Goal: Task Accomplishment & Management: Manage account settings

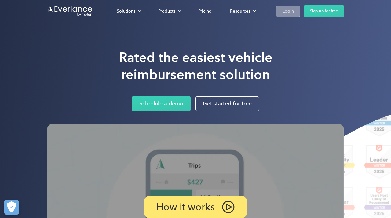
click at [288, 16] on link "Login" at bounding box center [288, 10] width 24 height 11
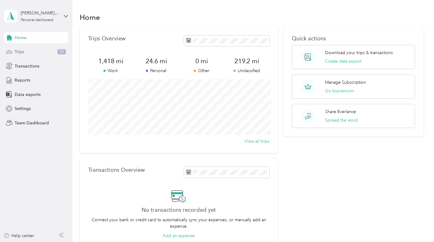
click at [13, 51] on div "Trips 54" at bounding box center [36, 51] width 64 height 11
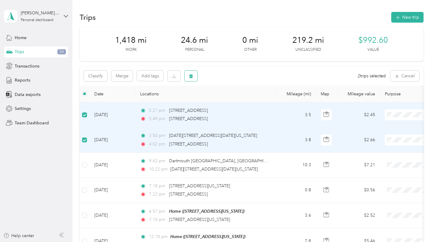
click at [189, 78] on icon "button" at bounding box center [191, 76] width 4 height 4
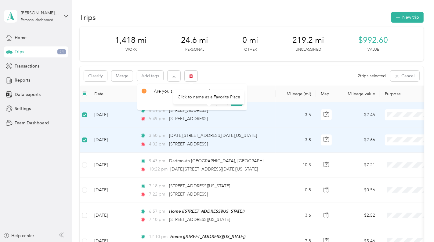
click at [237, 98] on div "Click to name as a Favorite Place" at bounding box center [208, 96] width 71 height 15
click at [233, 100] on button "Yes" at bounding box center [237, 101] width 12 height 10
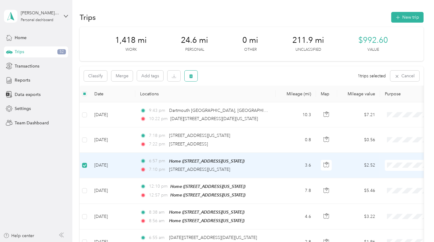
click at [197, 78] on button "button" at bounding box center [191, 76] width 13 height 11
click at [235, 100] on button "Yes" at bounding box center [237, 101] width 12 height 10
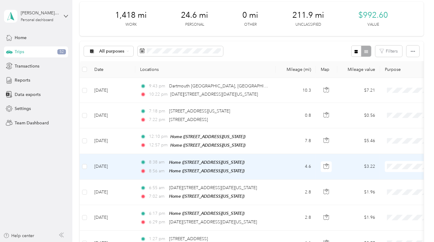
scroll to position [26, 0]
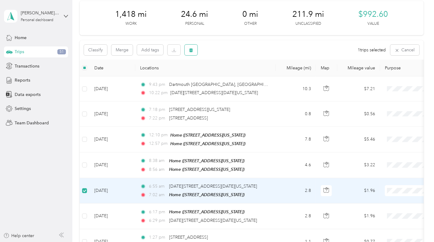
click at [194, 47] on button "button" at bounding box center [191, 50] width 13 height 11
click at [234, 73] on button "Yes" at bounding box center [237, 75] width 12 height 10
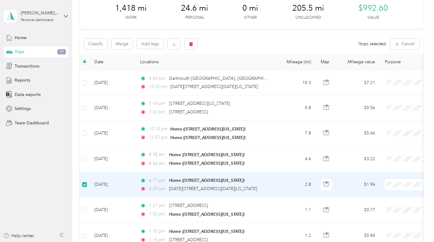
scroll to position [33, 0]
click at [193, 41] on button "button" at bounding box center [191, 43] width 13 height 11
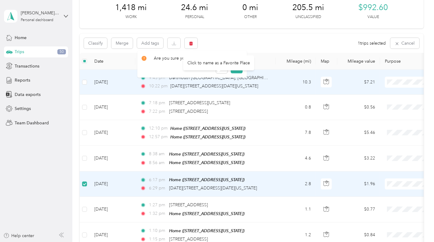
click at [230, 65] on div "Click to name as a Favorite Place" at bounding box center [218, 62] width 71 height 15
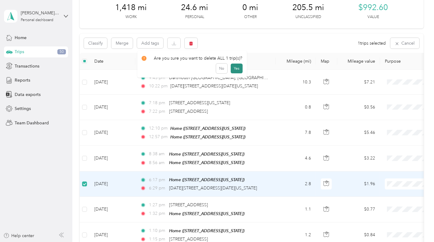
click at [237, 67] on button "Yes" at bounding box center [237, 68] width 12 height 10
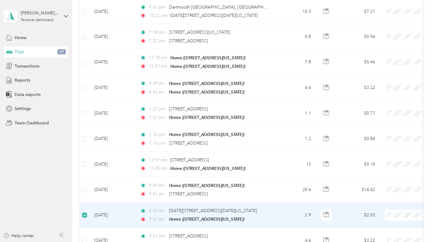
scroll to position [0, 0]
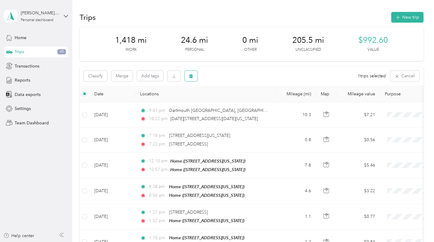
click at [192, 79] on button "button" at bounding box center [191, 76] width 13 height 11
click at [236, 100] on button "Yes" at bounding box center [237, 101] width 12 height 10
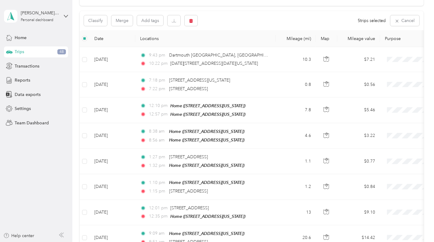
scroll to position [27, 0]
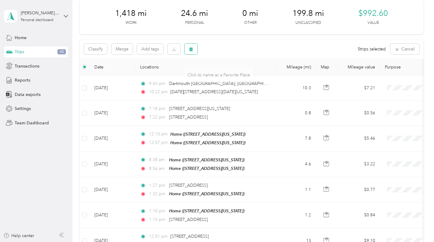
click at [191, 46] on span "button" at bounding box center [191, 48] width 4 height 5
click at [234, 73] on button "Yes" at bounding box center [237, 74] width 12 height 10
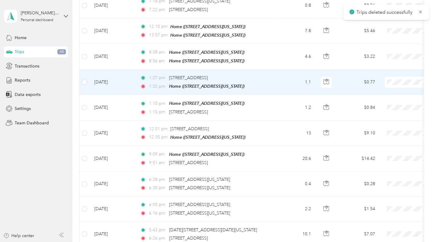
scroll to position [215, 0]
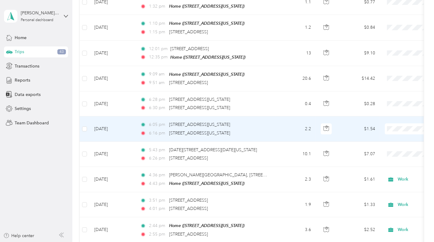
click at [402, 154] on li "Home Services" at bounding box center [396, 157] width 76 height 11
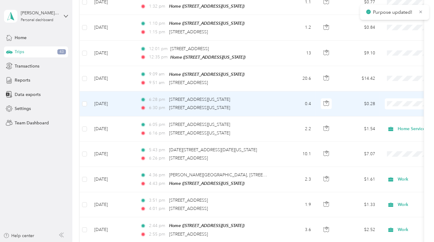
click at [403, 130] on span "Home Services" at bounding box center [402, 132] width 56 height 6
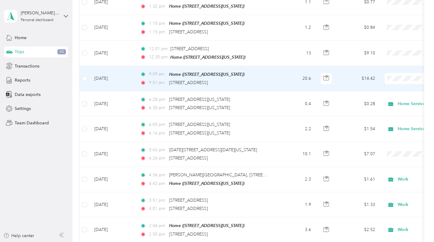
click at [396, 86] on span "Work" at bounding box center [402, 86] width 56 height 6
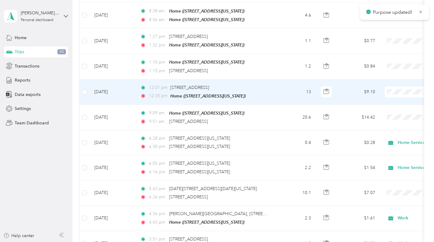
scroll to position [174, 0]
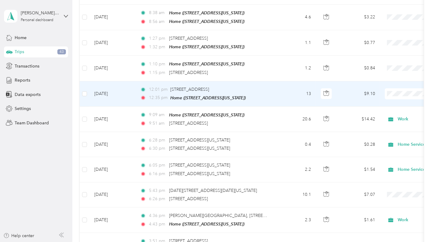
click at [392, 105] on li "Work" at bounding box center [396, 101] width 76 height 11
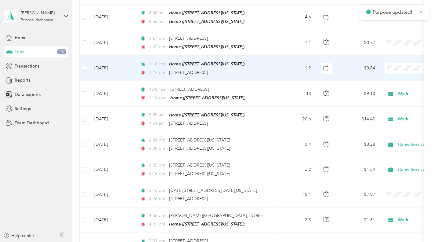
click at [400, 74] on span "Work" at bounding box center [402, 77] width 56 height 6
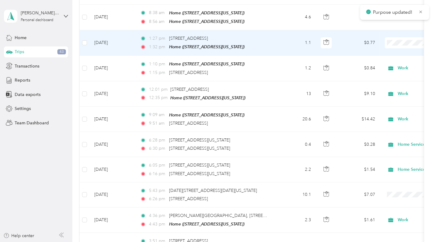
click at [390, 55] on li "Work" at bounding box center [396, 51] width 76 height 11
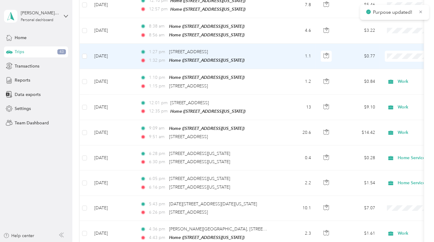
scroll to position [91, 0]
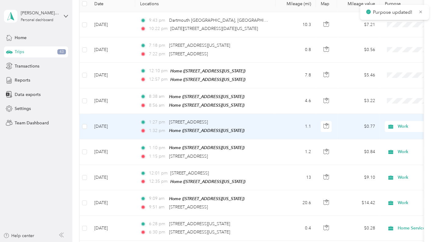
click at [389, 134] on span "Work" at bounding box center [398, 135] width 49 height 6
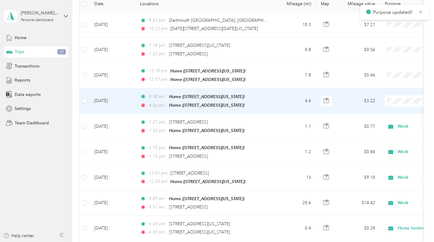
click at [396, 109] on span "Work" at bounding box center [402, 110] width 56 height 6
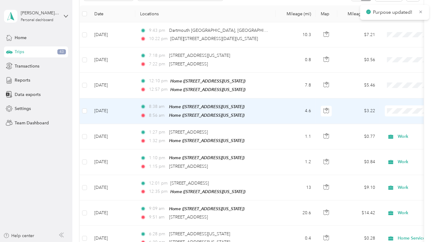
scroll to position [80, 0]
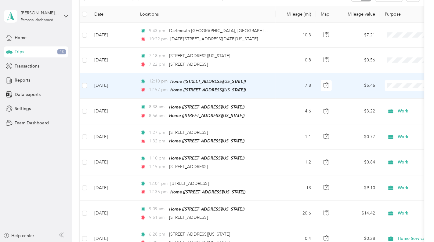
click at [397, 99] on li "Work" at bounding box center [396, 95] width 76 height 11
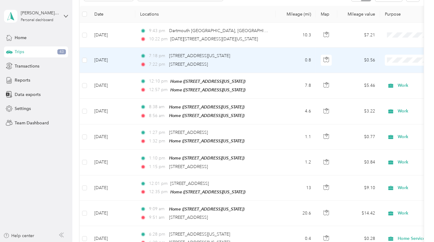
click at [399, 67] on li "Work" at bounding box center [396, 71] width 76 height 11
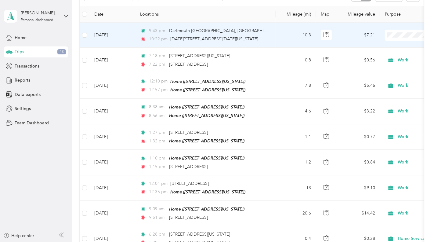
click at [395, 54] on span "Personal" at bounding box center [402, 56] width 56 height 6
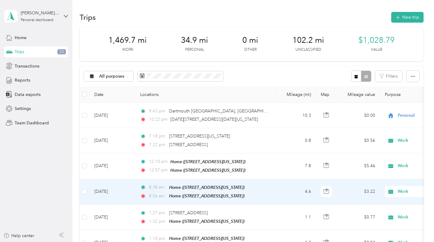
scroll to position [0, 0]
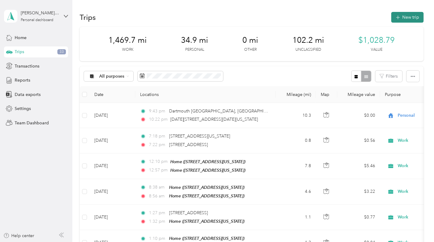
click at [408, 20] on button "New trip" at bounding box center [407, 17] width 32 height 11
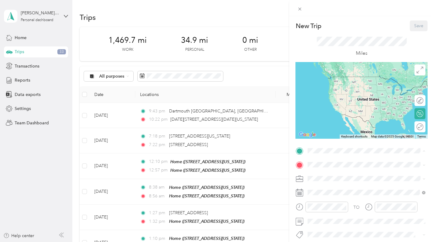
click at [323, 173] on strong "Home" at bounding box center [325, 174] width 12 height 5
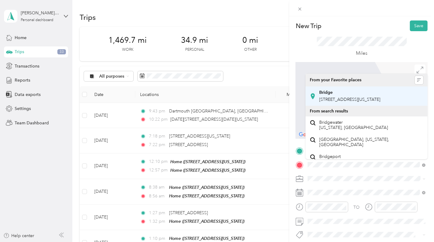
click at [332, 100] on span "[STREET_ADDRESS][US_STATE]" at bounding box center [349, 99] width 61 height 5
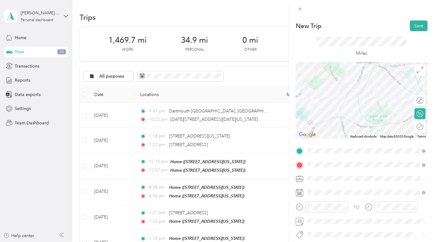
click at [327, 93] on div "Work" at bounding box center [367, 93] width 114 height 6
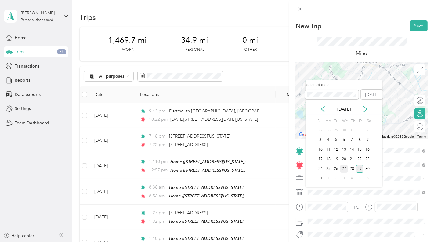
click at [345, 170] on div "27" at bounding box center [344, 169] width 8 height 8
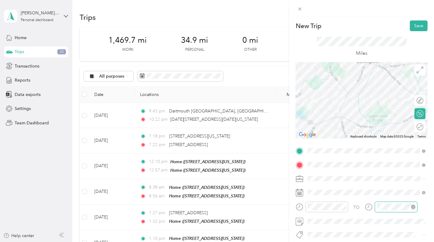
scroll to position [37, 0]
click at [422, 100] on div at bounding box center [417, 100] width 13 height 6
drag, startPoint x: 317, startPoint y: 105, endPoint x: 326, endPoint y: 100, distance: 10.8
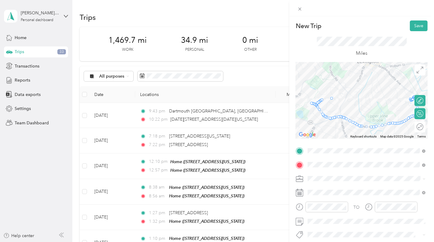
drag, startPoint x: 323, startPoint y: 100, endPoint x: 337, endPoint y: 96, distance: 14.3
click at [331, 117] on div at bounding box center [362, 100] width 132 height 76
click at [334, 118] on div at bounding box center [362, 100] width 132 height 76
click at [348, 120] on div at bounding box center [362, 100] width 132 height 76
drag, startPoint x: 318, startPoint y: 107, endPoint x: 325, endPoint y: 91, distance: 17.4
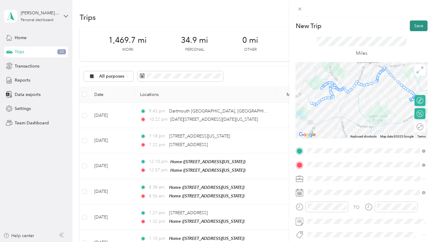
click at [417, 23] on button "Save" at bounding box center [419, 25] width 18 height 11
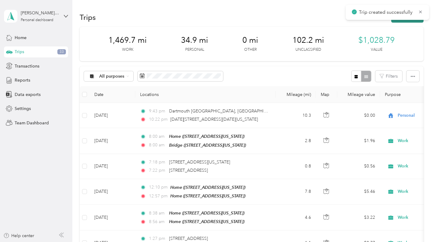
click at [416, 21] on button "New trip" at bounding box center [407, 17] width 32 height 11
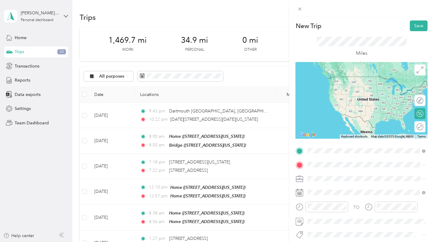
click at [333, 172] on div "Bridge" at bounding box center [349, 174] width 61 height 5
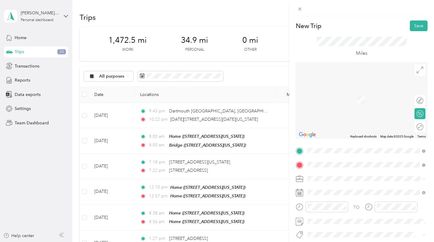
click at [368, 63] on div at bounding box center [362, 100] width 132 height 76
click at [332, 93] on span "[STREET_ADDRESS][US_STATE]" at bounding box center [349, 90] width 61 height 5
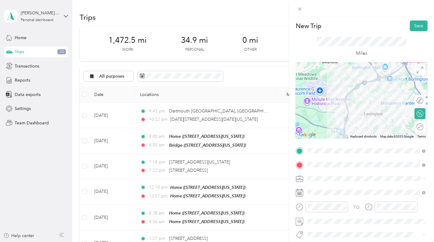
click at [330, 91] on div "Work" at bounding box center [367, 93] width 114 height 6
click at [335, 189] on span at bounding box center [367, 191] width 122 height 9
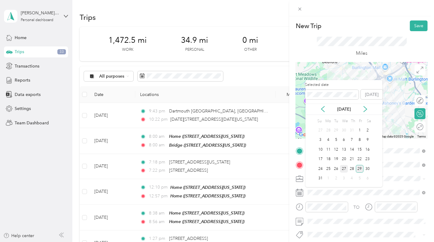
click at [345, 168] on div "27" at bounding box center [344, 169] width 8 height 8
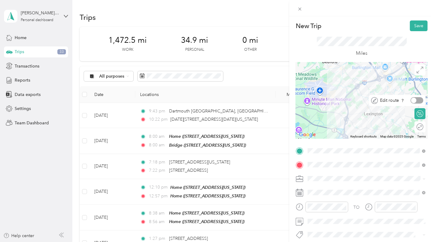
click at [423, 99] on div "Edit route" at bounding box center [400, 100] width 45 height 6
click at [421, 98] on div at bounding box center [417, 100] width 13 height 6
drag, startPoint x: 356, startPoint y: 80, endPoint x: 352, endPoint y: 79, distance: 4.4
click at [418, 26] on button "Save" at bounding box center [419, 25] width 18 height 11
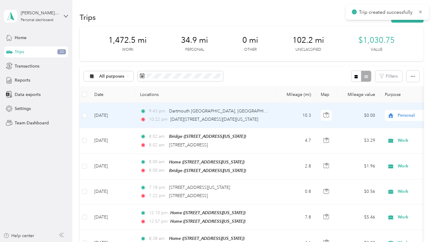
click at [406, 113] on span "Personal" at bounding box center [426, 115] width 56 height 7
click at [400, 123] on span "Work" at bounding box center [402, 126] width 56 height 6
click at [408, 117] on span "Work" at bounding box center [426, 115] width 56 height 7
click at [401, 141] on li "Personal" at bounding box center [396, 137] width 76 height 11
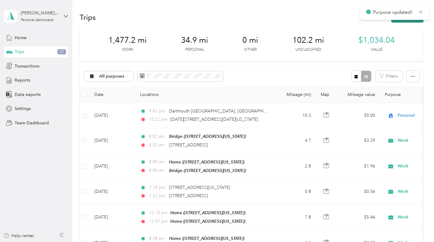
click at [402, 20] on button "New trip" at bounding box center [407, 17] width 32 height 11
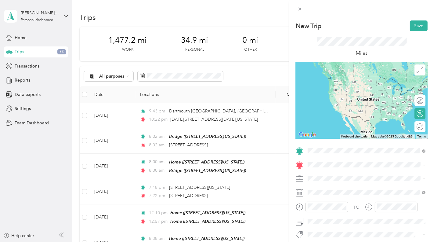
click at [342, 169] on div "[STREET_ADDRESS][US_STATE]" at bounding box center [367, 173] width 114 height 8
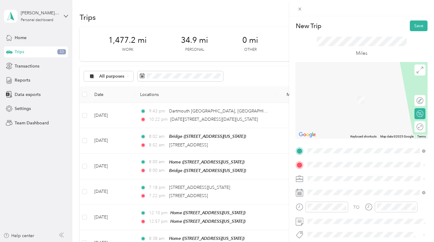
click at [347, 92] on div "Home" at bounding box center [349, 92] width 61 height 5
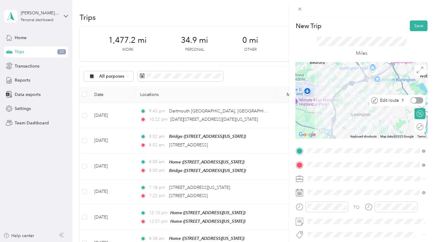
click at [421, 100] on div at bounding box center [417, 100] width 13 height 6
drag, startPoint x: 351, startPoint y: 87, endPoint x: 345, endPoint y: 87, distance: 5.8
click at [322, 95] on div "Work" at bounding box center [367, 93] width 114 height 6
click at [421, 27] on button "Save" at bounding box center [419, 25] width 18 height 11
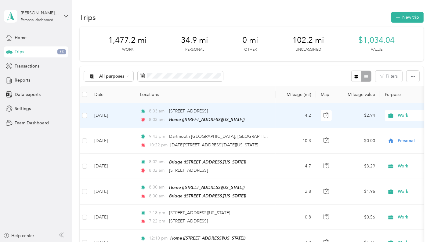
click at [106, 117] on td "[DATE]" at bounding box center [112, 115] width 46 height 25
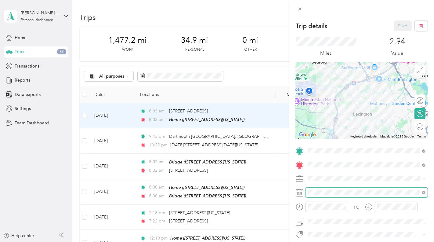
click at [317, 196] on span at bounding box center [367, 191] width 122 height 9
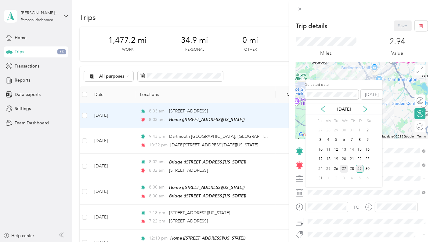
click at [343, 168] on div "27" at bounding box center [344, 169] width 8 height 8
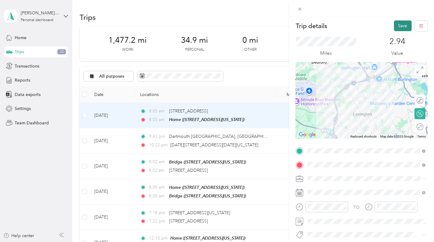
click at [402, 25] on button "Save" at bounding box center [403, 25] width 18 height 11
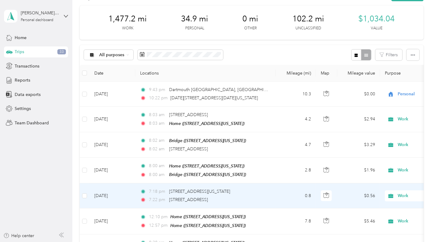
scroll to position [25, 0]
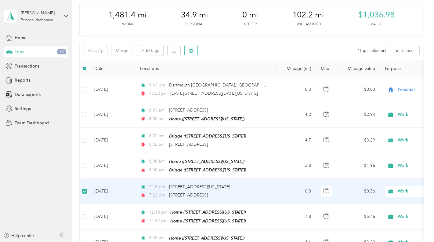
click at [186, 49] on button "button" at bounding box center [191, 50] width 13 height 11
click at [232, 71] on button "Yes" at bounding box center [237, 76] width 12 height 10
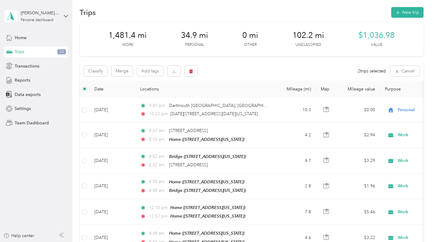
scroll to position [0, 0]
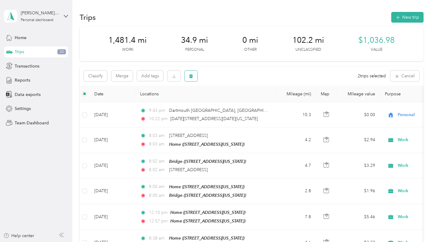
click at [191, 73] on span "button" at bounding box center [191, 75] width 4 height 5
click at [236, 102] on button "Yes" at bounding box center [237, 101] width 12 height 10
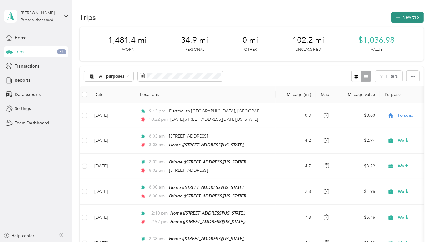
click at [407, 20] on button "New trip" at bounding box center [407, 17] width 32 height 11
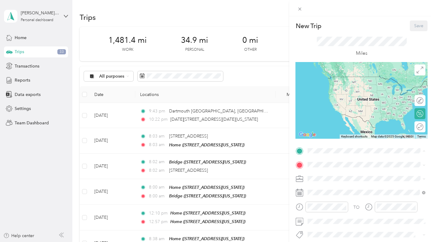
click at [361, 171] on div "Home [STREET_ADDRESS][US_STATE]" at bounding box center [367, 178] width 114 height 15
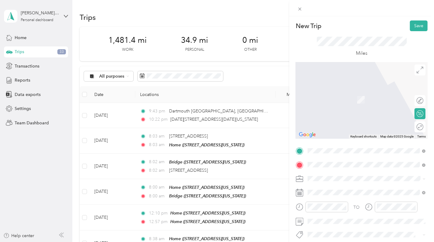
click at [345, 106] on span "[STREET_ADDRESS][PERSON_NAME][US_STATE]" at bounding box center [366, 102] width 95 height 5
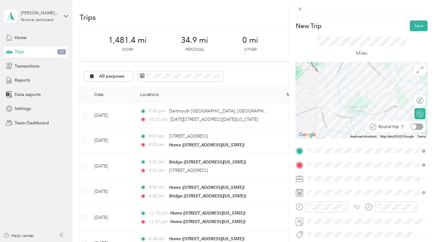
click at [422, 127] on div at bounding box center [417, 126] width 13 height 6
click at [419, 101] on div at bounding box center [417, 100] width 13 height 6
click at [324, 96] on li "Work" at bounding box center [367, 93] width 122 height 11
drag, startPoint x: 369, startPoint y: 112, endPoint x: 364, endPoint y: 107, distance: 8.0
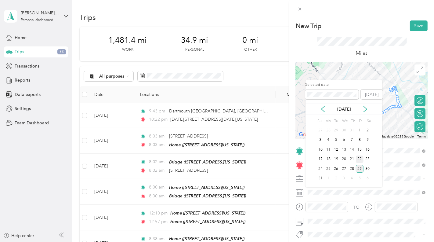
click at [361, 155] on div "22" at bounding box center [360, 159] width 8 height 10
click at [361, 155] on div "22" at bounding box center [360, 159] width 8 height 8
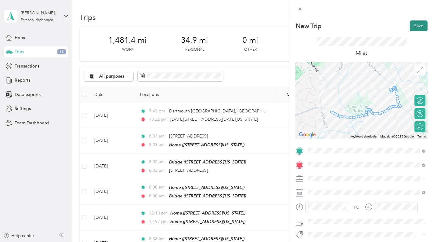
click at [415, 29] on button "Save" at bounding box center [419, 25] width 18 height 11
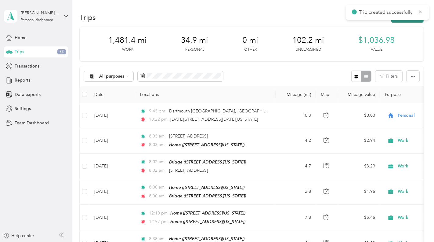
click at [415, 22] on button "New trip" at bounding box center [407, 17] width 32 height 11
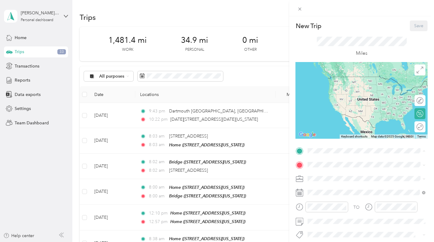
click at [335, 170] on li "Home [STREET_ADDRESS][US_STATE]" at bounding box center [367, 178] width 122 height 19
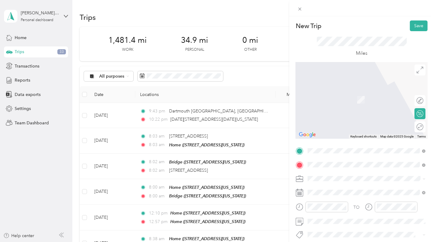
click at [346, 93] on span "[STREET_ADDRESS][PERSON_NAME][US_STATE]" at bounding box center [366, 90] width 95 height 5
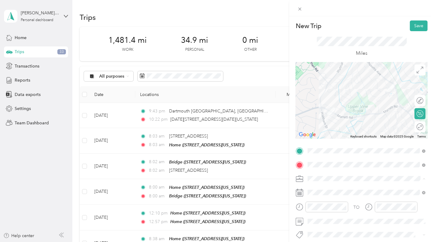
click at [331, 97] on li "Work" at bounding box center [367, 93] width 122 height 11
click at [331, 189] on span at bounding box center [367, 191] width 122 height 9
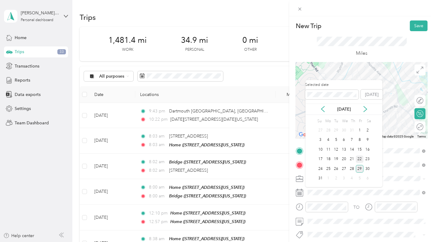
click at [359, 156] on div "22" at bounding box center [360, 159] width 8 height 8
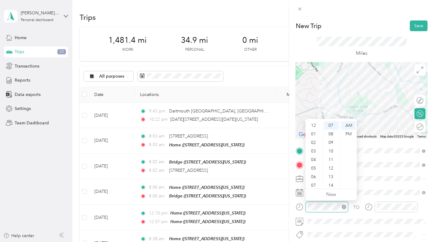
scroll to position [37, 0]
click at [316, 130] on div "02" at bounding box center [314, 129] width 15 height 9
click at [350, 132] on div "PM" at bounding box center [348, 134] width 15 height 9
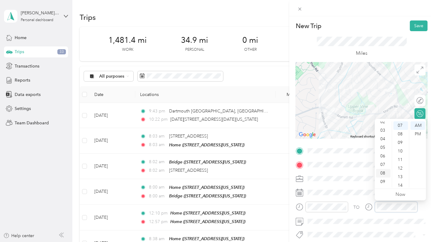
scroll to position [12, 0]
click at [382, 143] on div "03" at bounding box center [383, 139] width 15 height 9
click at [416, 135] on div "PM" at bounding box center [418, 134] width 15 height 9
click at [376, 49] on div "Miles" at bounding box center [362, 47] width 90 height 20
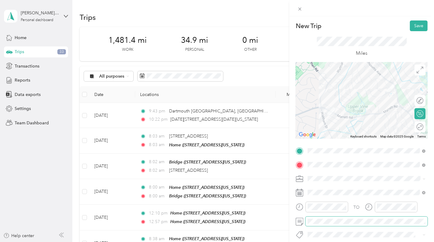
click at [314, 218] on span at bounding box center [367, 220] width 122 height 9
click at [419, 127] on div at bounding box center [417, 126] width 13 height 6
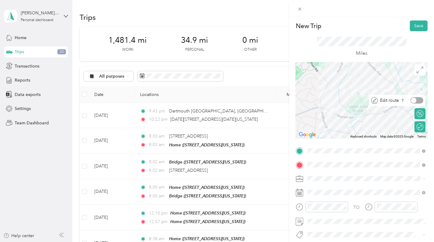
click at [421, 98] on div at bounding box center [417, 100] width 13 height 6
drag, startPoint x: 369, startPoint y: 114, endPoint x: 364, endPoint y: 109, distance: 7.6
click at [419, 24] on button "Save" at bounding box center [419, 25] width 18 height 11
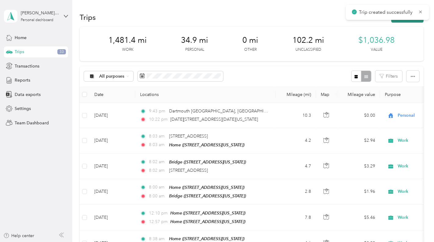
click at [415, 21] on button "New trip" at bounding box center [407, 17] width 32 height 11
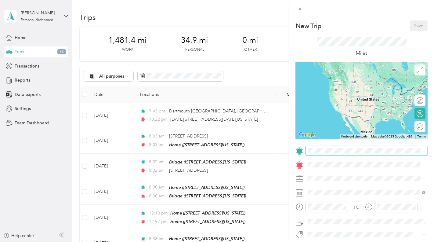
click at [347, 147] on span at bounding box center [367, 150] width 122 height 9
click at [346, 179] on span "[STREET_ADDRESS][US_STATE]" at bounding box center [349, 181] width 61 height 5
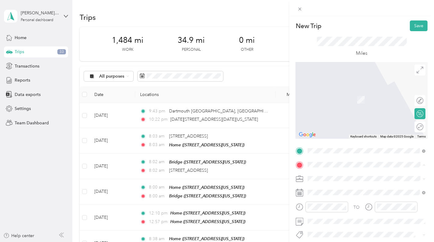
click at [340, 112] on span "[STREET_ADDRESS][US_STATE]" at bounding box center [349, 109] width 61 height 5
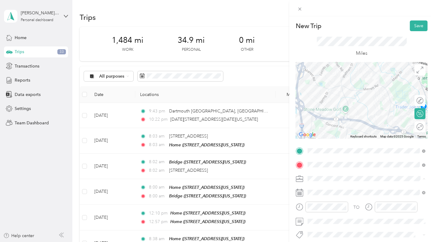
click at [331, 90] on div "Work" at bounding box center [367, 93] width 114 height 6
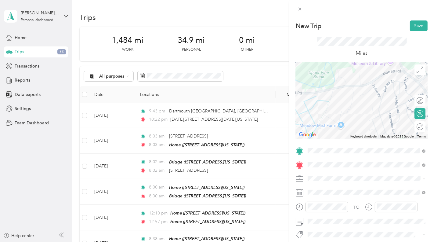
drag, startPoint x: 333, startPoint y: 103, endPoint x: 206, endPoint y: 104, distance: 127.3
click at [206, 104] on div "New Trip Save This trip cannot be edited because it is either under review, app…" at bounding box center [217, 121] width 434 height 242
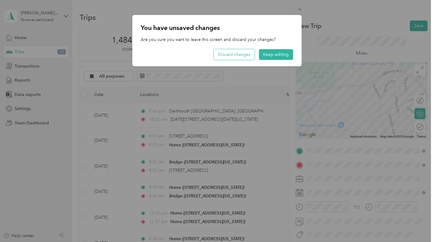
click at [219, 53] on button "Discard changes" at bounding box center [234, 54] width 41 height 11
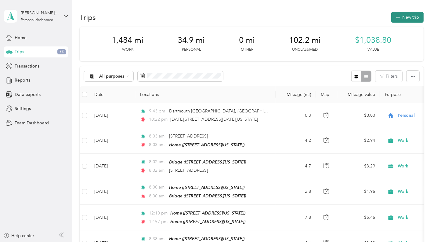
click at [407, 20] on button "New trip" at bounding box center [407, 17] width 32 height 11
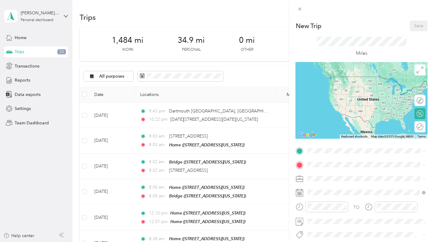
click at [334, 174] on div "Home" at bounding box center [349, 174] width 61 height 5
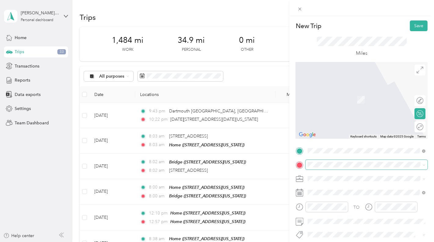
click at [327, 161] on span at bounding box center [367, 164] width 122 height 9
click at [342, 86] on div "[STREET_ADDRESS][US_STATE][US_STATE]" at bounding box center [367, 90] width 114 height 8
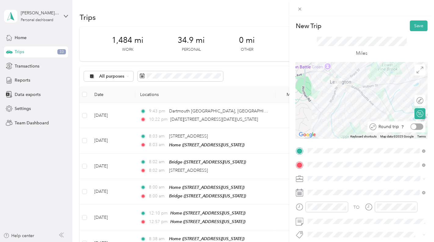
click at [420, 125] on div at bounding box center [417, 126] width 13 height 6
click at [420, 100] on div at bounding box center [417, 100] width 13 height 6
drag, startPoint x: 359, startPoint y: 90, endPoint x: 345, endPoint y: 112, distance: 26.8
drag, startPoint x: 365, startPoint y: 105, endPoint x: 368, endPoint y: 126, distance: 20.9
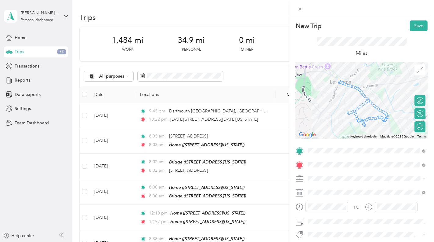
drag, startPoint x: 362, startPoint y: 93, endPoint x: 362, endPoint y: 58, distance: 34.5
click at [362, 58] on div "New Trip Save This trip cannot be edited because it is either under review, app…" at bounding box center [362, 149] width 132 height 259
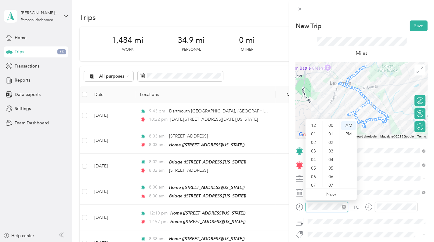
scroll to position [37, 0]
click at [314, 122] on div "04" at bounding box center [314, 123] width 15 height 9
click at [349, 134] on div "PM" at bounding box center [348, 134] width 15 height 9
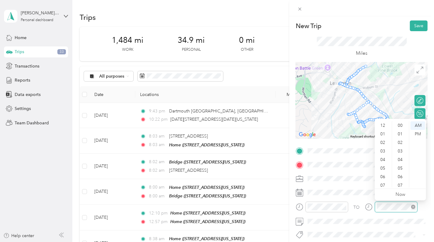
scroll to position [37, 0]
click at [383, 127] on div "05" at bounding box center [383, 131] width 15 height 9
click at [415, 135] on div "PM" at bounding box center [418, 134] width 15 height 9
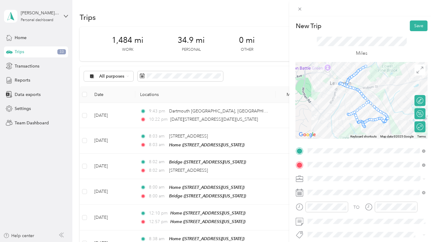
click at [394, 54] on div "Miles" at bounding box center [362, 47] width 90 height 20
click at [414, 28] on button "Save" at bounding box center [419, 25] width 18 height 11
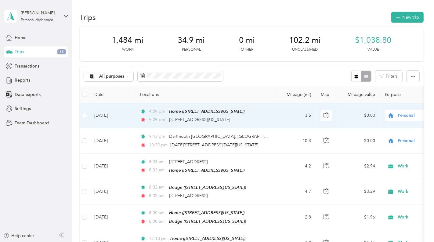
click at [116, 112] on td "[DATE]" at bounding box center [112, 115] width 46 height 25
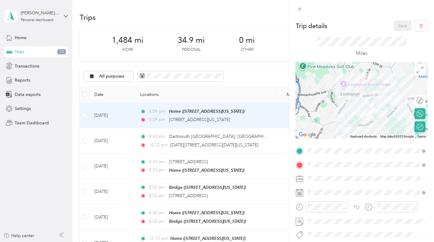
click at [334, 95] on li "Work" at bounding box center [367, 93] width 122 height 11
click at [325, 189] on span at bounding box center [367, 191] width 122 height 9
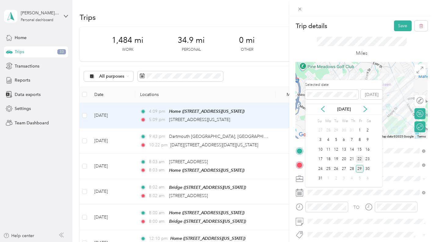
click at [361, 159] on div "22" at bounding box center [360, 159] width 8 height 8
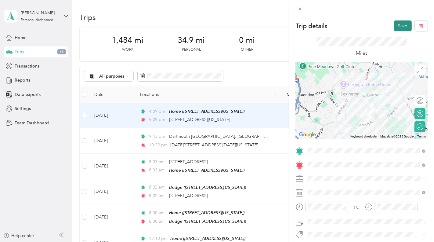
click at [399, 26] on button "Save" at bounding box center [403, 25] width 18 height 11
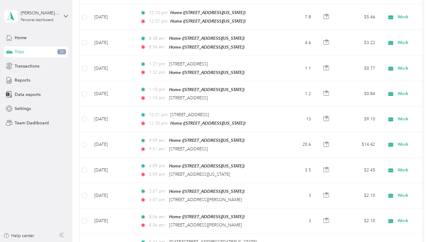
scroll to position [295, 0]
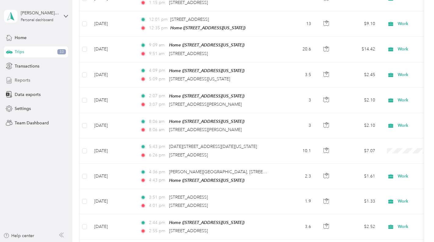
click at [34, 80] on div "Reports" at bounding box center [36, 80] width 64 height 11
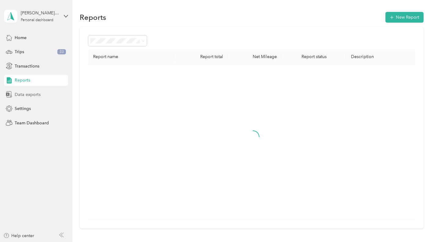
click at [41, 97] on div "Data exports" at bounding box center [36, 94] width 64 height 11
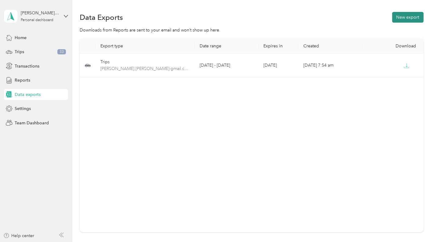
click at [420, 14] on button "New export" at bounding box center [407, 17] width 31 height 11
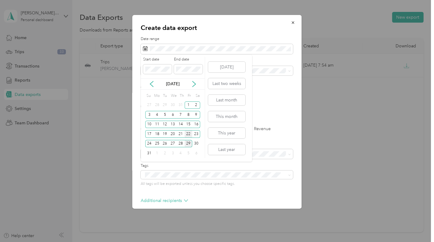
click at [187, 134] on div "22" at bounding box center [189, 134] width 8 height 8
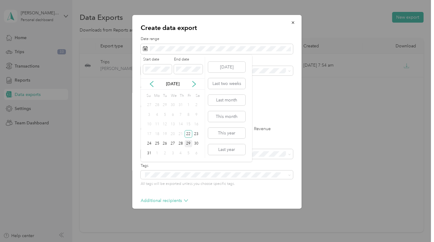
click at [187, 143] on div "29" at bounding box center [189, 144] width 8 height 8
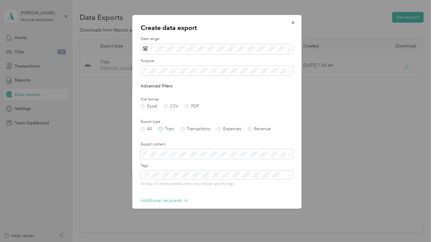
click at [160, 127] on label "Trips" at bounding box center [166, 129] width 16 height 4
click at [176, 67] on span at bounding box center [217, 70] width 152 height 9
click at [166, 96] on li "Work" at bounding box center [217, 92] width 152 height 11
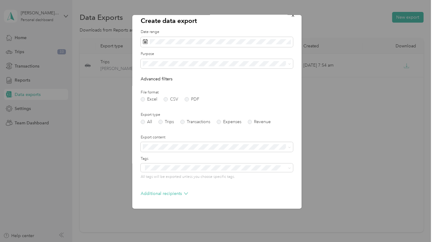
scroll to position [28, 0]
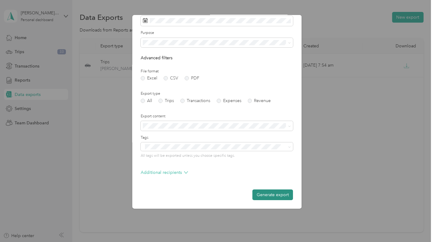
click at [258, 191] on button "Generate export" at bounding box center [273, 194] width 41 height 11
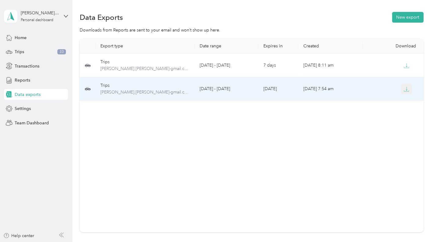
click at [403, 93] on button "button" at bounding box center [406, 88] width 11 height 11
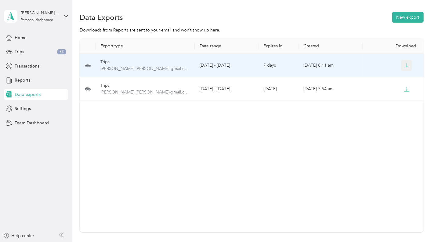
click at [409, 62] on button "button" at bounding box center [406, 65] width 11 height 11
